Goal: Information Seeking & Learning: Learn about a topic

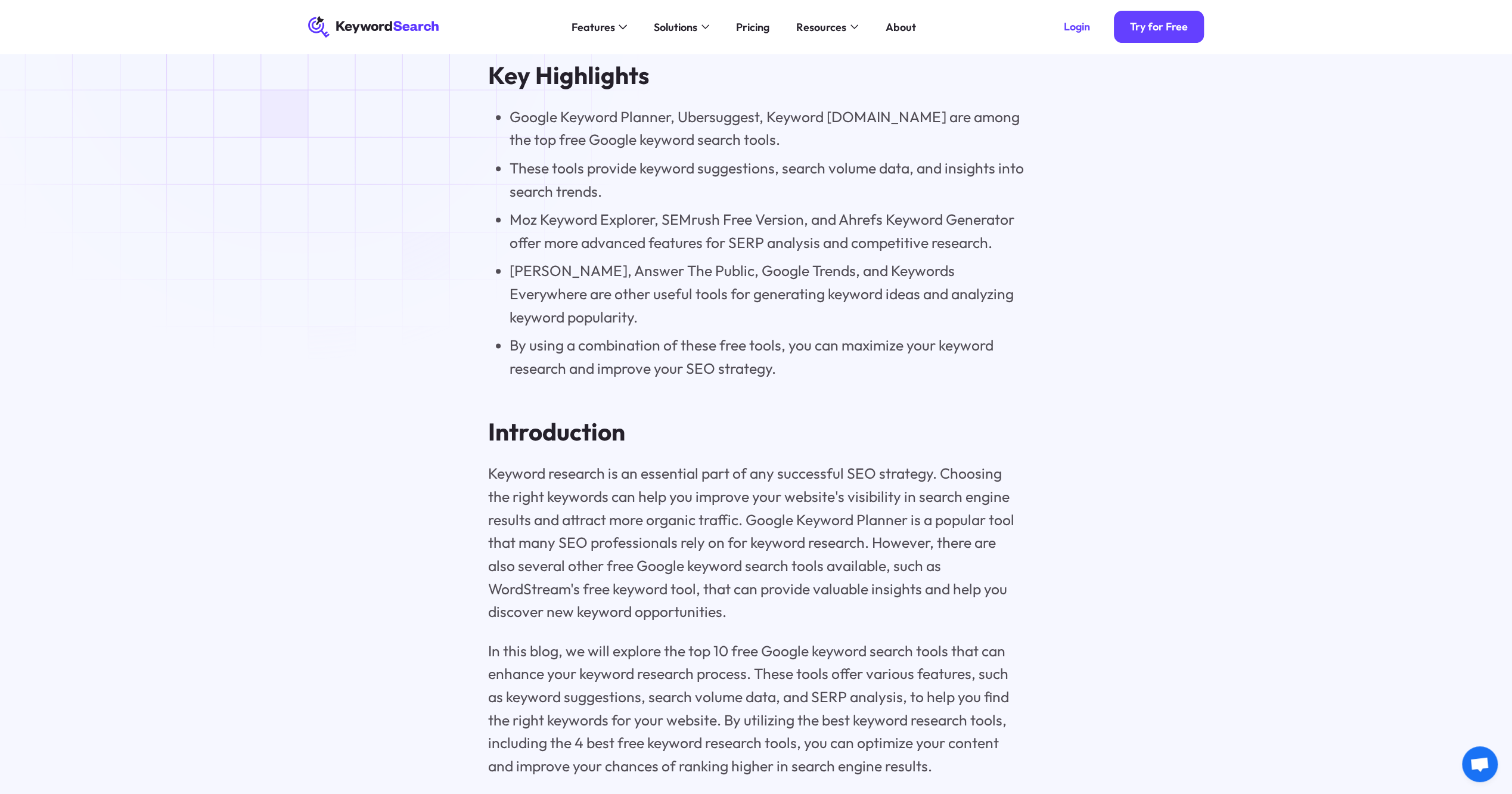
scroll to position [1252, 0]
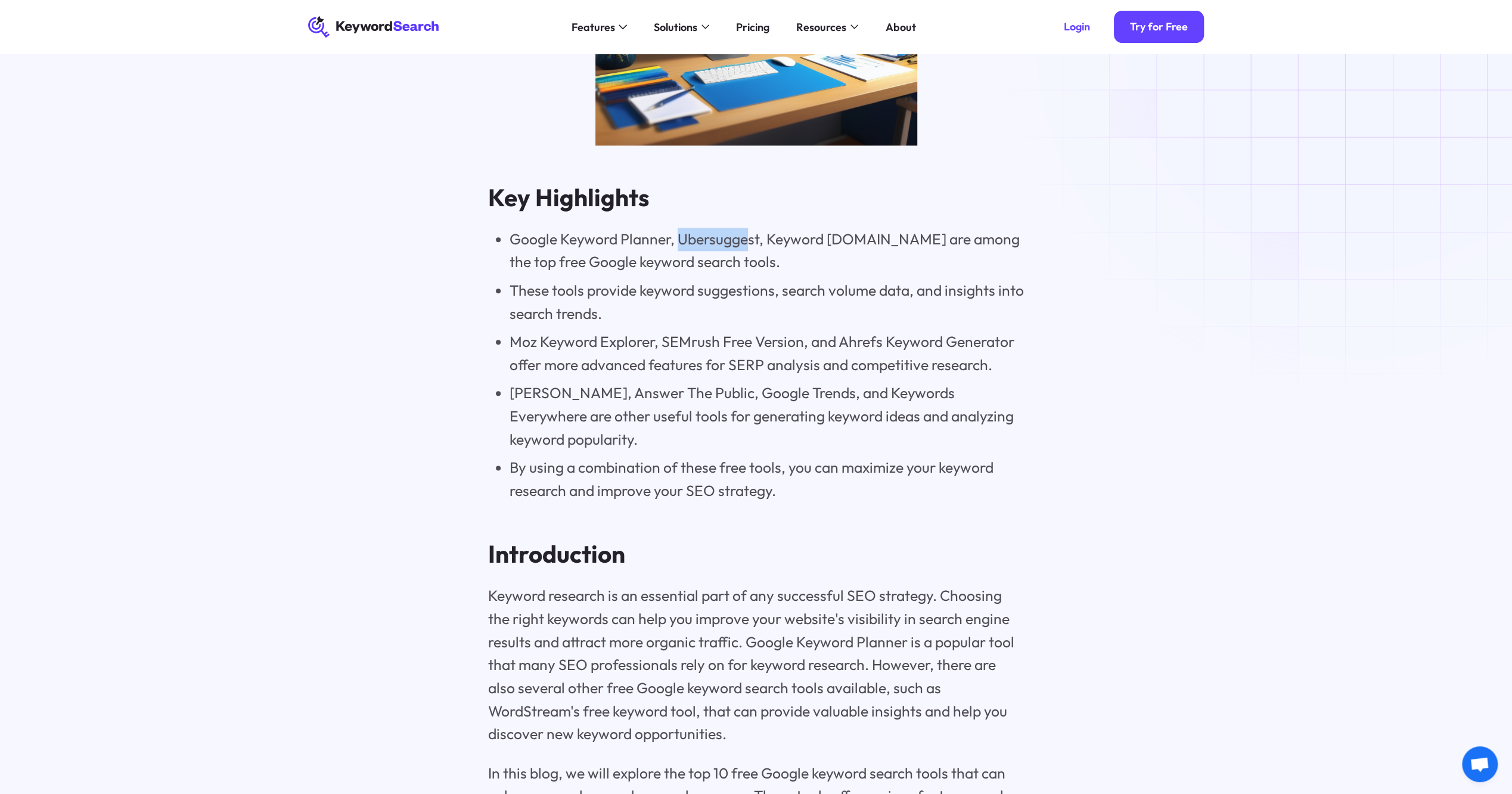
drag, startPoint x: 679, startPoint y: 239, endPoint x: 752, endPoint y: 239, distance: 73.0
click at [752, 239] on li "Google Keyword Planner, Ubersuggest, Keyword [DOMAIN_NAME] are among the top fr…" at bounding box center [767, 250] width 515 height 46
drag, startPoint x: 752, startPoint y: 239, endPoint x: 785, endPoint y: 240, distance: 33.0
click at [792, 239] on li "Google Keyword Planner, Ubersuggest, Keyword [DOMAIN_NAME] are among the top fr…" at bounding box center [767, 250] width 515 height 46
drag, startPoint x: 768, startPoint y: 239, endPoint x: 868, endPoint y: 243, distance: 100.1
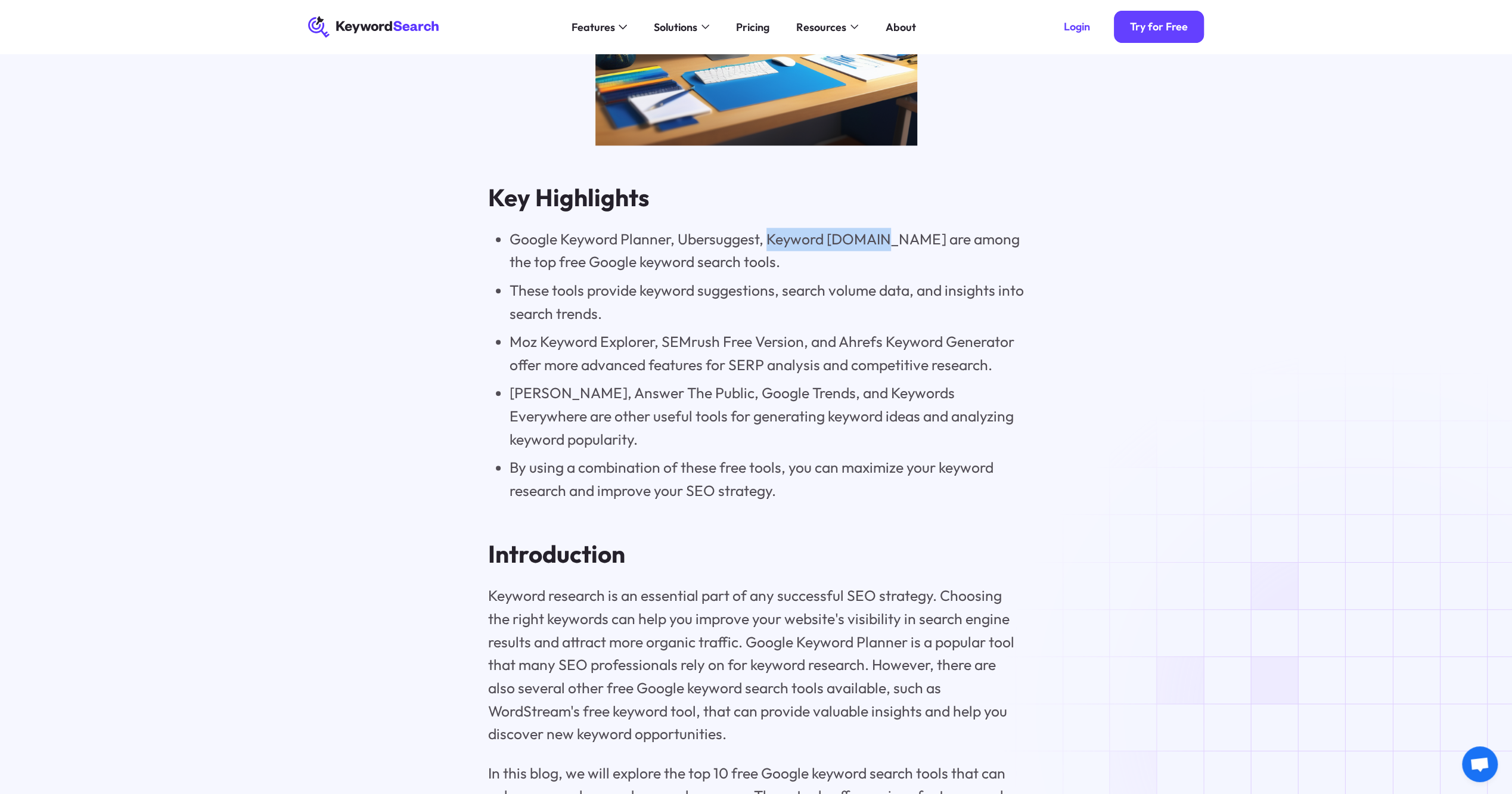
click at [868, 243] on li "Google Keyword Planner, Ubersuggest, Keyword [DOMAIN_NAME] are among the top fr…" at bounding box center [767, 250] width 515 height 46
copy li "Keyword [DOMAIN_NAME]"
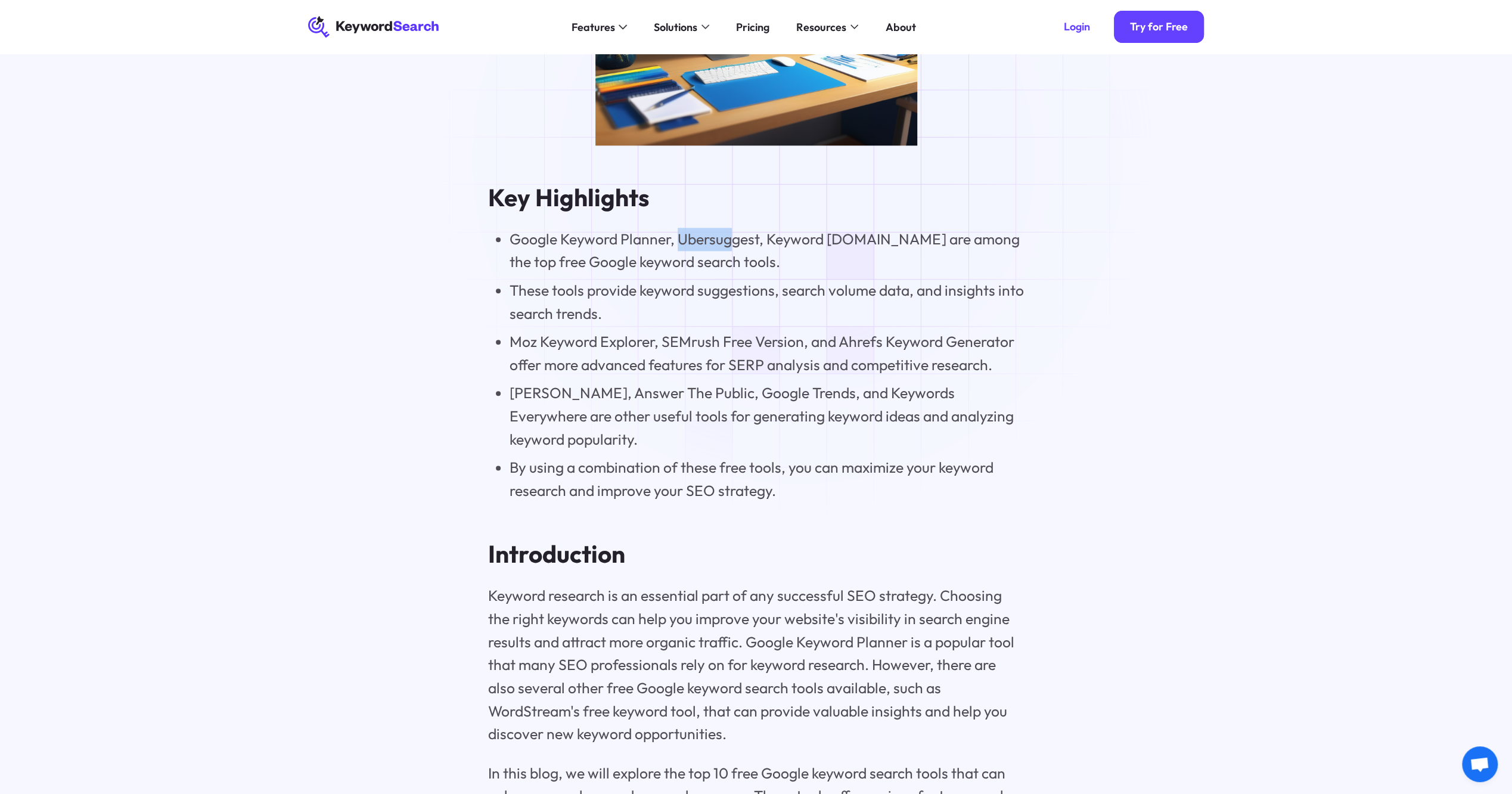
drag, startPoint x: 680, startPoint y: 239, endPoint x: 731, endPoint y: 238, distance: 51.0
click at [731, 238] on li "Google Keyword Planner, Ubersuggest, Keyword [DOMAIN_NAME] are among the top fr…" at bounding box center [767, 250] width 515 height 46
drag, startPoint x: 731, startPoint y: 238, endPoint x: 638, endPoint y: 267, distance: 97.4
click at [638, 267] on li "Google Keyword Planner, Ubersuggest, Keyword [DOMAIN_NAME] are among the top fr…" at bounding box center [767, 250] width 515 height 46
drag, startPoint x: 513, startPoint y: 238, endPoint x: 670, endPoint y: 242, distance: 157.1
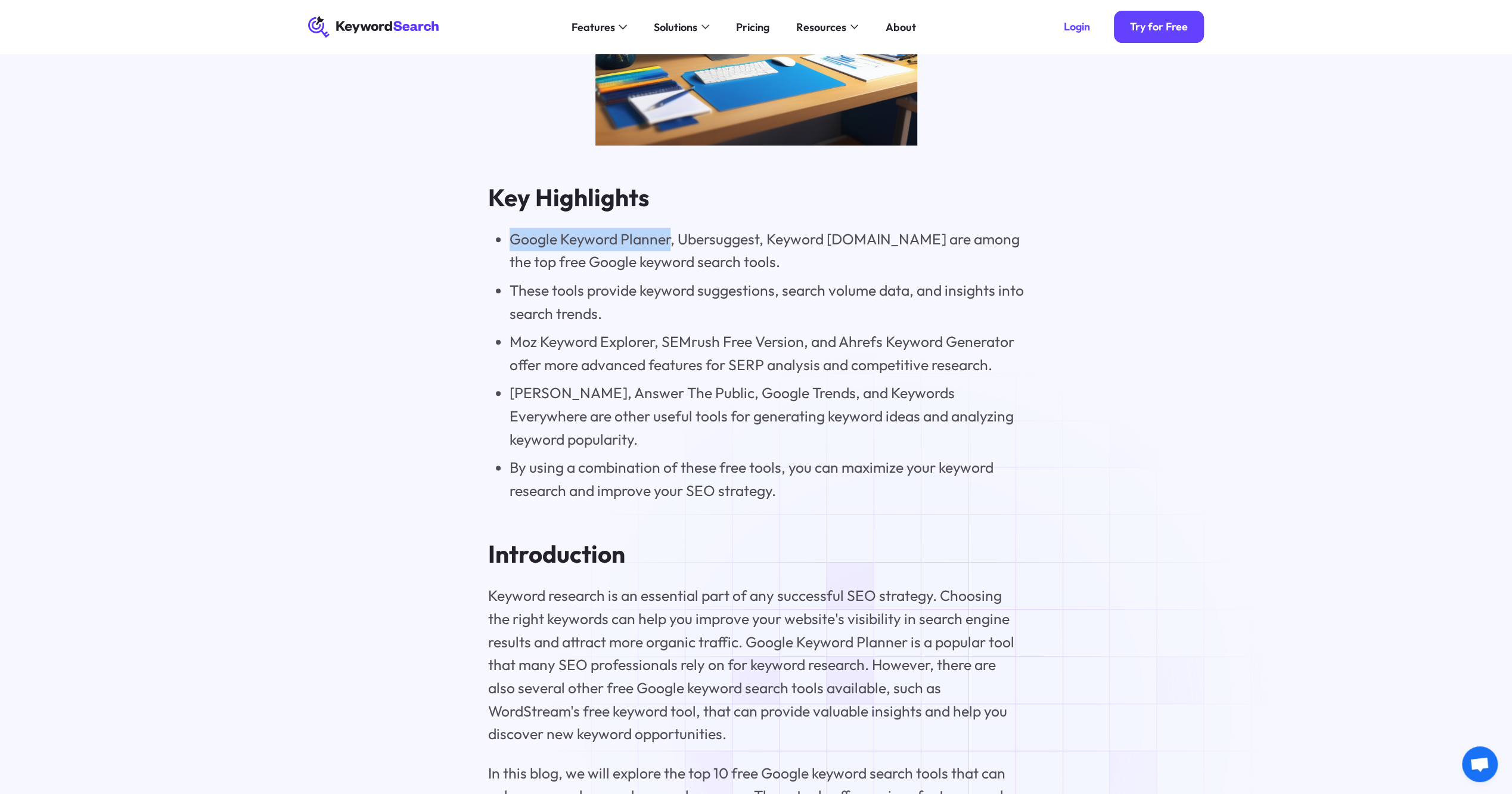
click at [670, 242] on li "Google Keyword Planner, Ubersuggest, Keyword [DOMAIN_NAME] are among the top fr…" at bounding box center [767, 250] width 515 height 46
copy li "Google Keyword Planner"
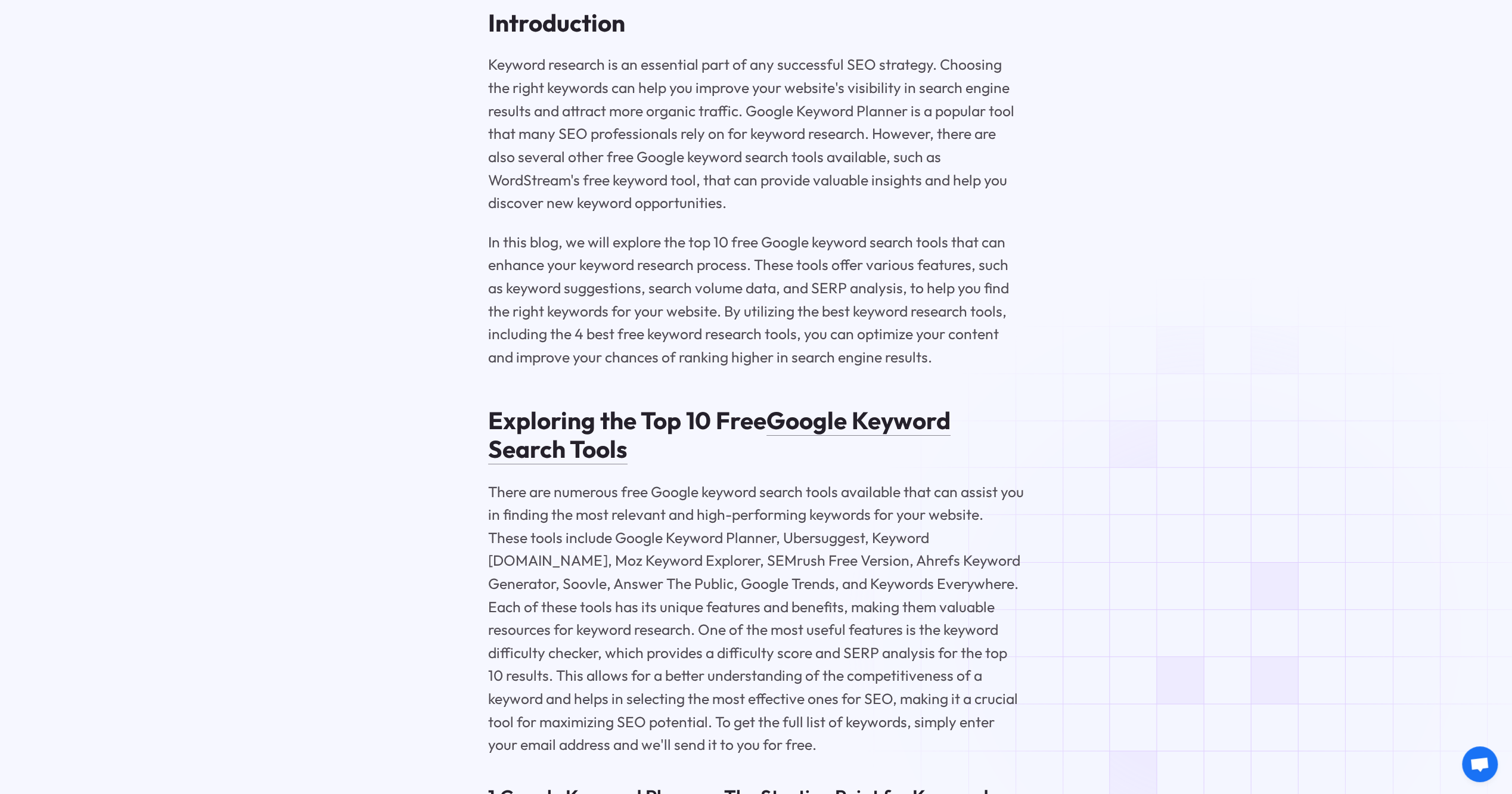
scroll to position [1787, 0]
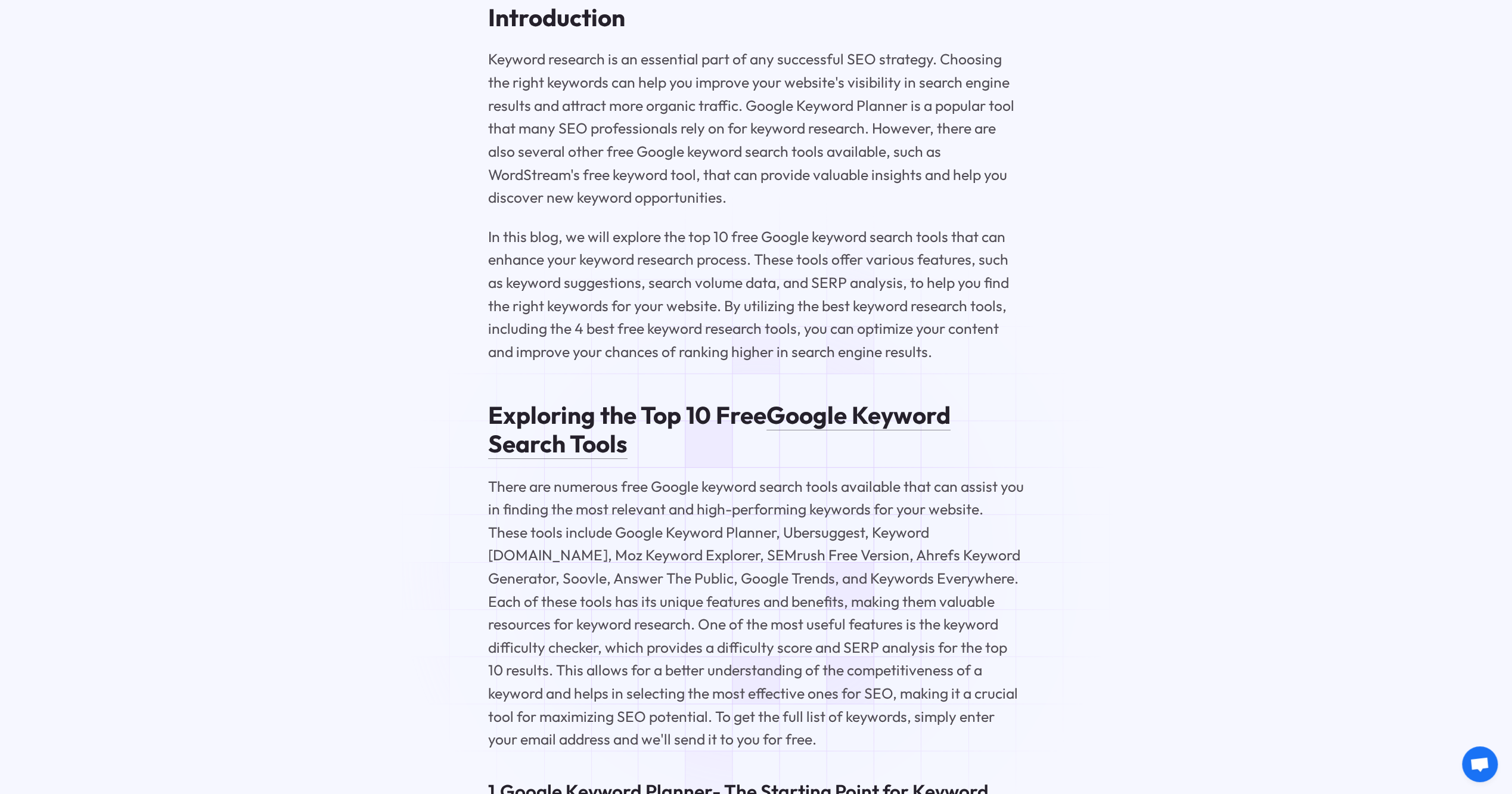
click at [809, 422] on link "Google Keyword Search Tools" at bounding box center [719, 429] width 463 height 60
